Goal: Navigation & Orientation: Find specific page/section

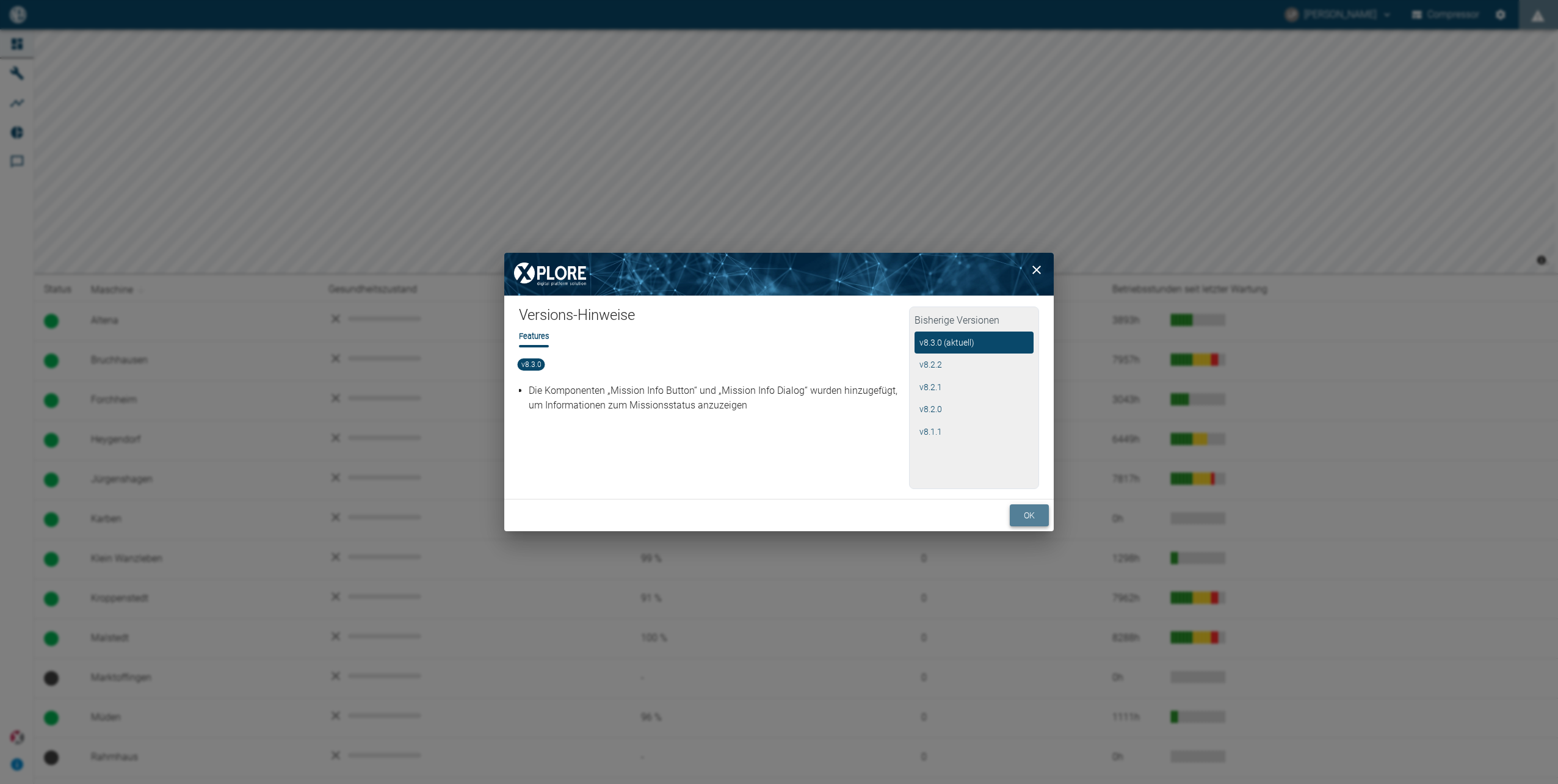
click at [1019, 513] on button "ok" at bounding box center [1029, 515] width 39 height 23
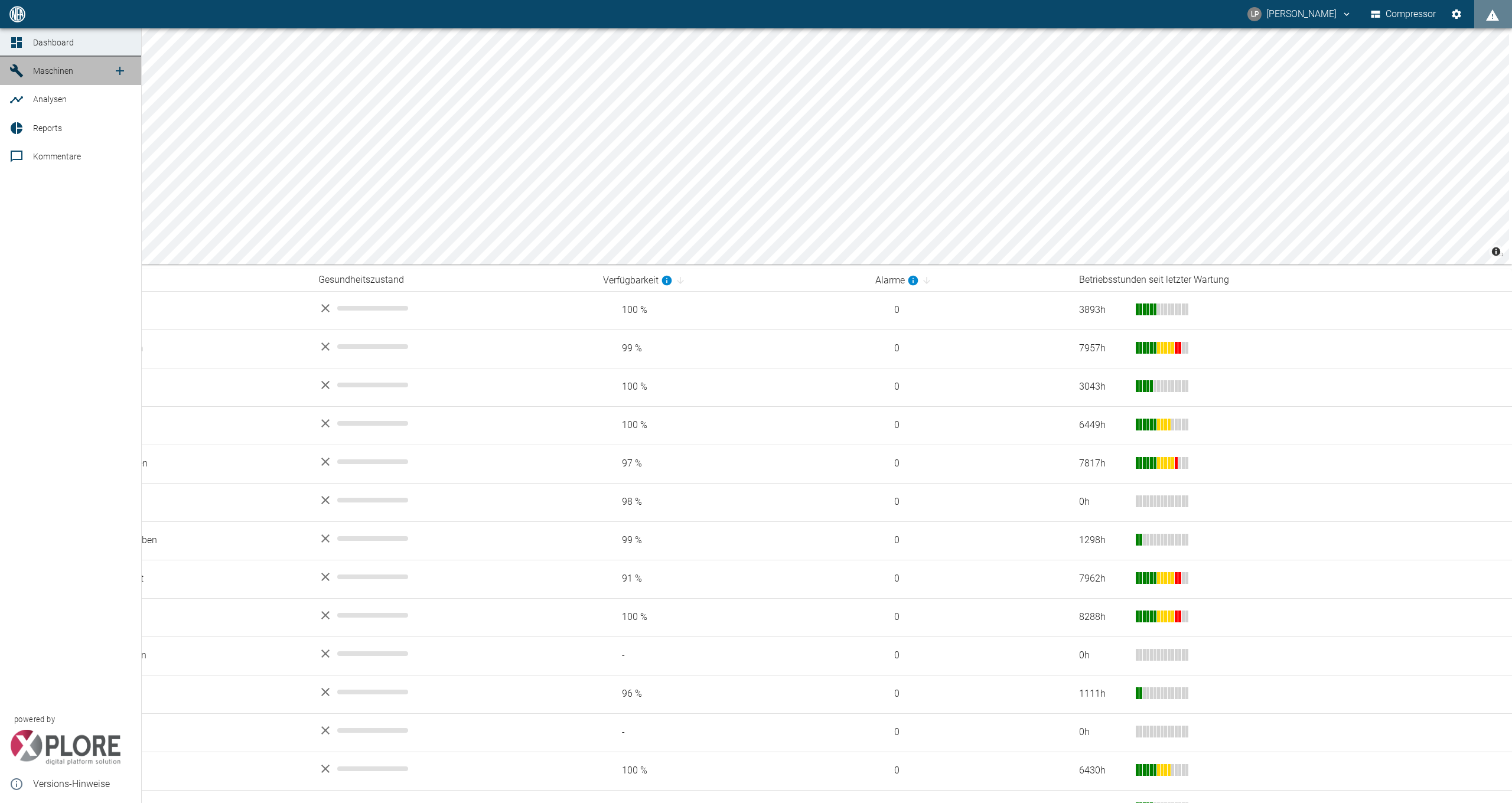
click at [57, 68] on span "Maschinen" at bounding box center [53, 71] width 40 height 10
click at [62, 73] on span "Maschinen" at bounding box center [53, 71] width 40 height 10
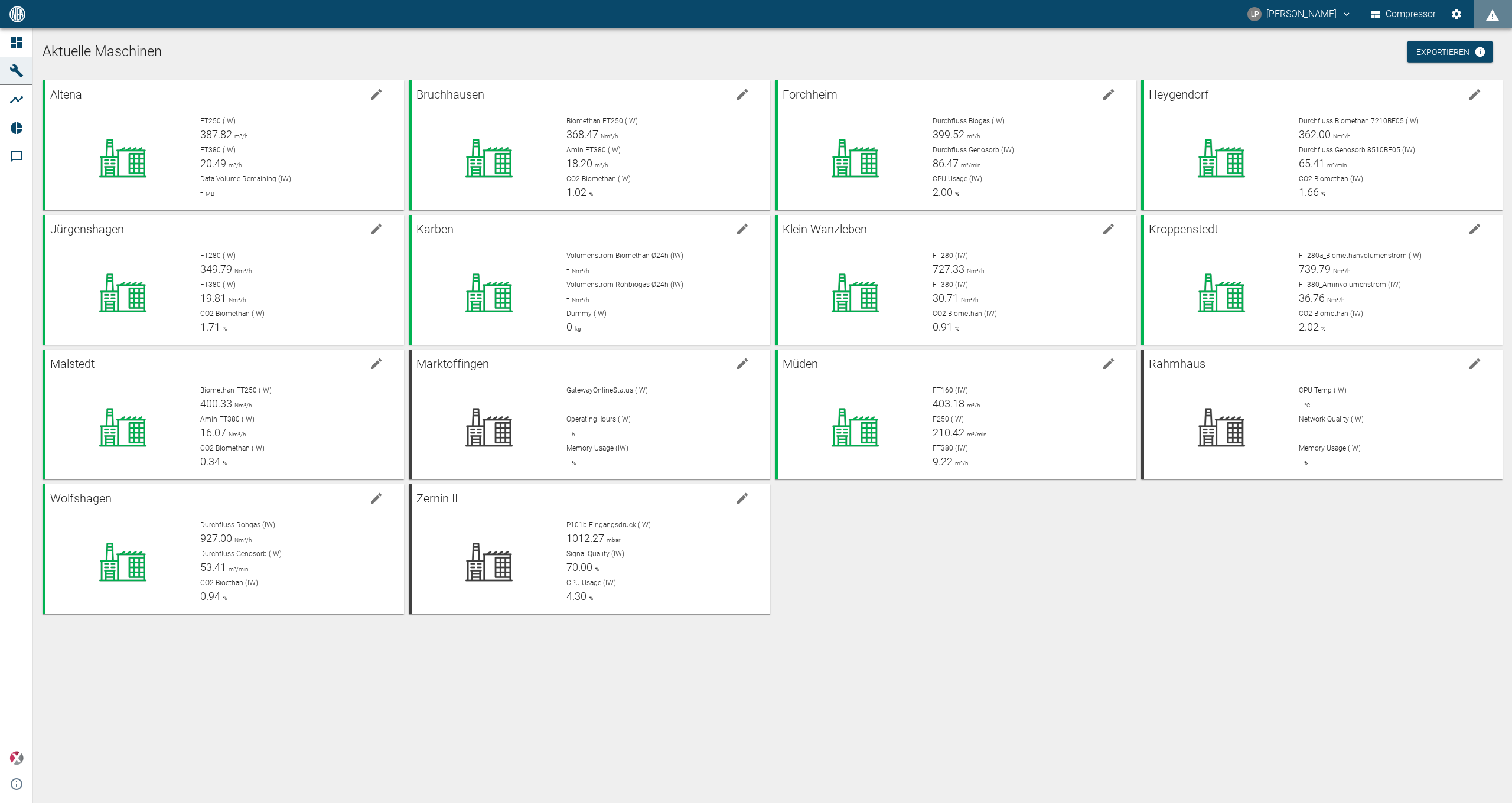
click at [951, 588] on div "Altena FT250 (IW) 387.82 m³/h FT380 (IW) 20.49 m³/h Data Volume Remaining (IW) …" at bounding box center [770, 345] width 1465 height 539
